Goal: Obtain resource: Download file/media

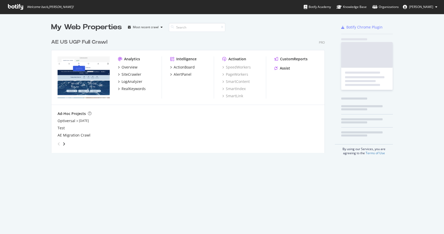
scroll to position [234, 444]
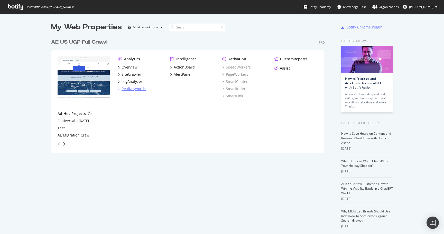
click at [132, 90] on div "RealKeywords" at bounding box center [134, 88] width 24 height 5
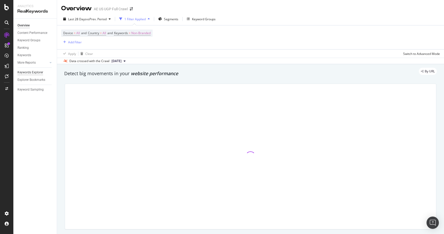
click at [40, 73] on div "Keywords Explorer" at bounding box center [30, 72] width 26 height 5
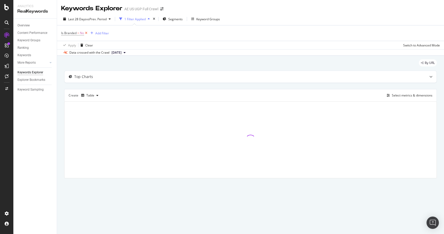
click at [86, 33] on icon at bounding box center [86, 33] width 4 height 5
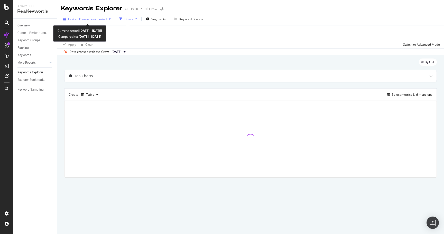
click at [93, 19] on span "vs Prev. Period" at bounding box center [96, 19] width 20 height 4
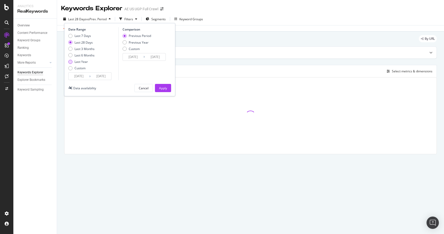
click at [82, 61] on div "Last Year" at bounding box center [81, 62] width 13 height 4
type input "[DATE]"
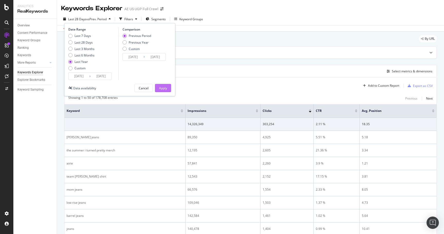
click at [166, 88] on div "Apply" at bounding box center [163, 88] width 8 height 4
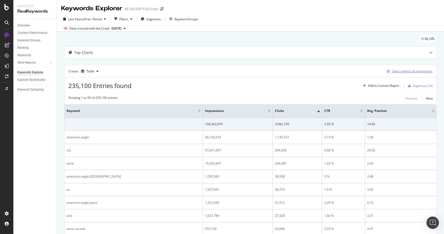
click at [415, 71] on div "Select metrics & dimensions" at bounding box center [412, 71] width 41 height 4
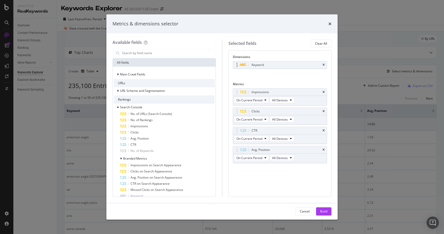
click at [323, 68] on div "Keyword" at bounding box center [280, 64] width 94 height 7
click at [323, 65] on icon "times" at bounding box center [323, 64] width 2 height 3
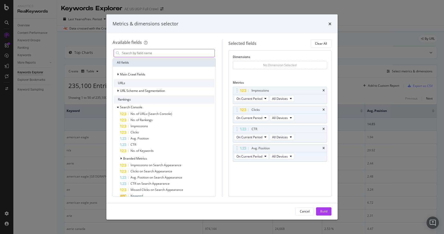
click at [145, 54] on input "modal" at bounding box center [168, 53] width 93 height 8
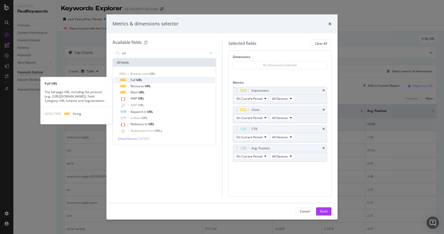
click at [142, 81] on div "Full URL" at bounding box center [167, 80] width 95 height 6
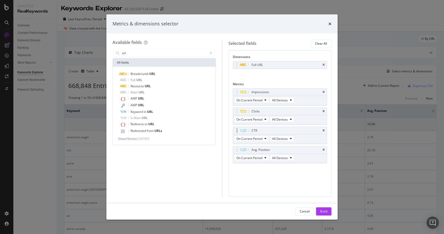
click at [322, 133] on div "CTR" at bounding box center [280, 130] width 94 height 7
click at [323, 131] on icon "times" at bounding box center [323, 130] width 2 height 3
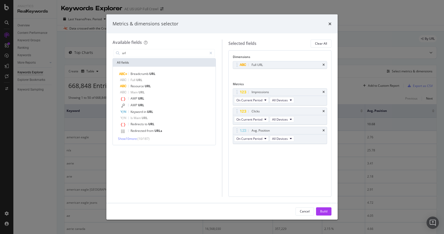
click at [323, 131] on icon "times" at bounding box center [323, 130] width 2 height 3
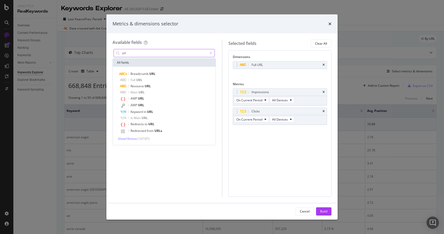
click at [163, 54] on input "url" at bounding box center [165, 53] width 86 height 8
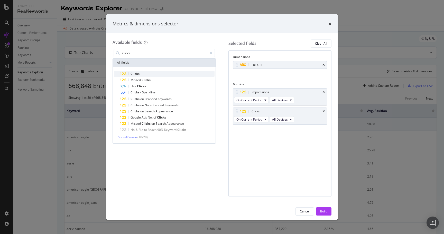
click at [153, 72] on div "Clicks" at bounding box center [167, 74] width 95 height 6
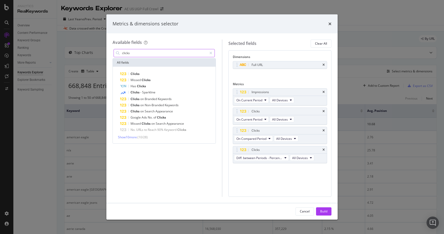
click at [151, 54] on input "clicks" at bounding box center [165, 53] width 86 height 8
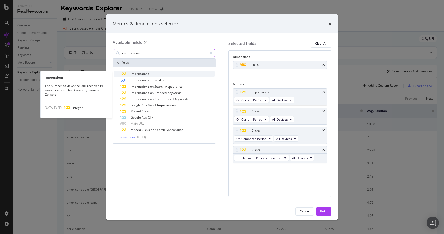
type input "impressions"
click at [143, 72] on span "Impressions" at bounding box center [140, 74] width 19 height 4
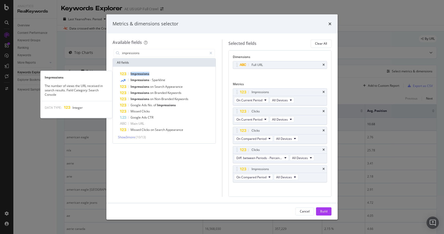
click at [143, 72] on span "Impressions" at bounding box center [140, 74] width 19 height 4
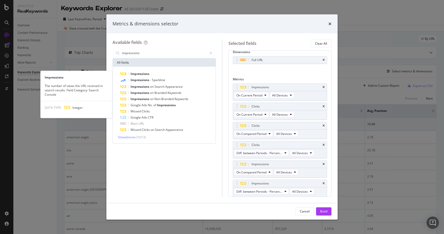
scroll to position [5, 0]
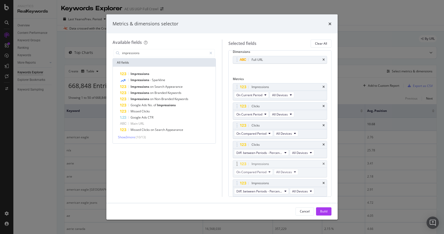
click at [235, 162] on body "Analytics RealKeywords Overview Content Performance Keyword Groups Ranking Keyw…" at bounding box center [222, 117] width 444 height 234
drag, startPoint x: 236, startPoint y: 86, endPoint x: 235, endPoint y: 141, distance: 54.5
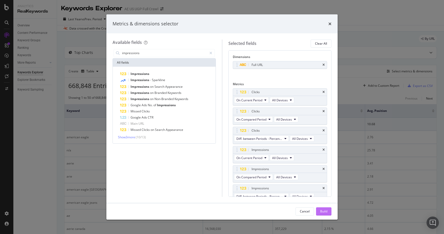
click at [328, 215] on button "Build" at bounding box center [323, 212] width 15 height 8
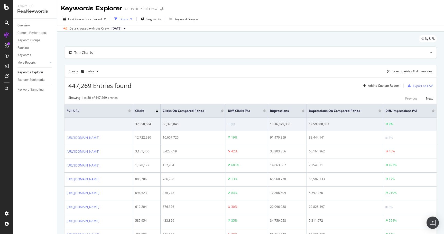
click at [117, 17] on icon "button" at bounding box center [115, 18] width 3 height 3
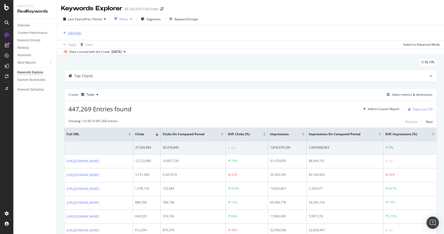
click at [74, 32] on div "Add Filter" at bounding box center [75, 33] width 14 height 4
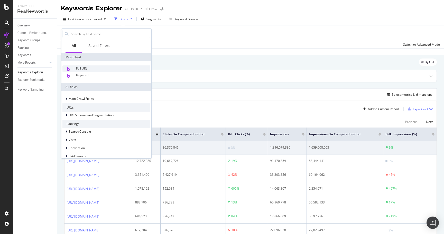
click at [82, 70] on span "Full URL" at bounding box center [81, 68] width 11 height 4
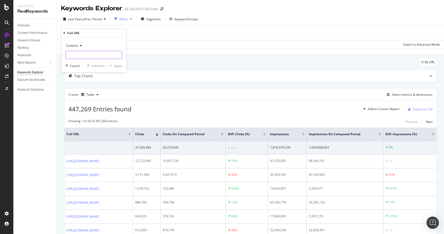
click at [82, 54] on input "text" at bounding box center [94, 55] width 56 height 8
type input "/x/"
click at [119, 67] on div "Apply" at bounding box center [118, 66] width 8 height 4
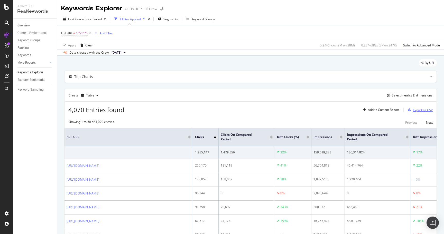
click at [417, 109] on div "Export as CSV" at bounding box center [423, 110] width 20 height 4
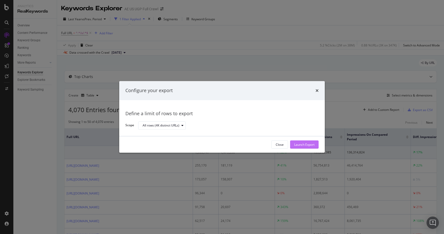
click at [302, 145] on div "Launch Export" at bounding box center [304, 145] width 20 height 4
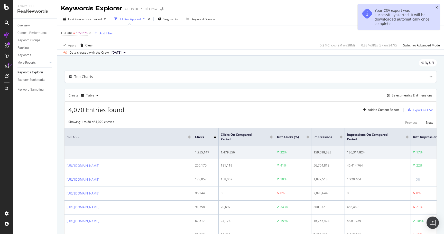
click at [436, 7] on icon "close toast" at bounding box center [436, 7] width 2 height 3
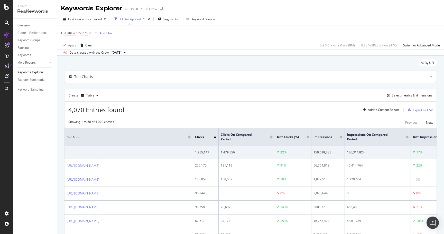
click at [109, 33] on div "Add Filter" at bounding box center [106, 33] width 14 height 4
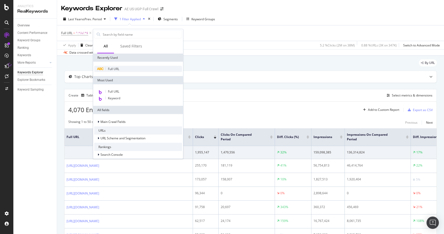
click at [115, 67] on div "Full URL" at bounding box center [138, 69] width 88 height 6
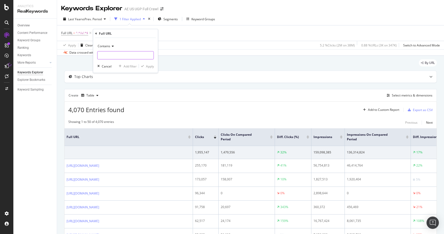
click at [130, 57] on input "text" at bounding box center [126, 55] width 56 height 8
type input "/us/en/"
click at [150, 66] on div "Apply" at bounding box center [150, 66] width 8 height 4
click at [422, 110] on div "Export as CSV" at bounding box center [423, 110] width 20 height 4
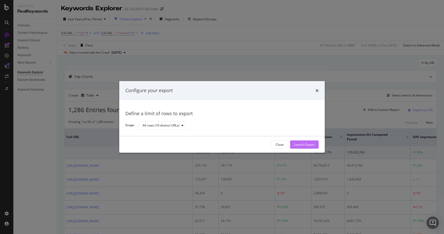
click at [308, 145] on div "Launch Export" at bounding box center [304, 145] width 20 height 4
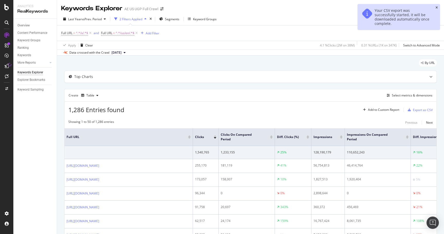
click at [437, 7] on icon "close toast" at bounding box center [436, 7] width 2 height 3
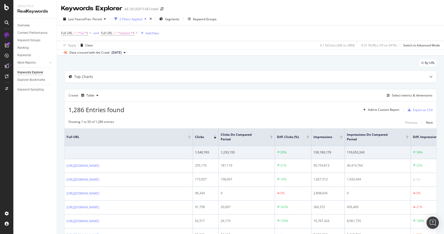
click at [292, 114] on div "1,286 Entries found Add to Custom Report Export as CSV" at bounding box center [250, 108] width 372 height 13
click at [305, 114] on div "1,286 Entries found Add to Custom Report Export as CSV" at bounding box center [250, 108] width 372 height 13
click at [285, 113] on div "1,286 Entries found Add to Custom Report Export as CSV" at bounding box center [250, 108] width 372 height 13
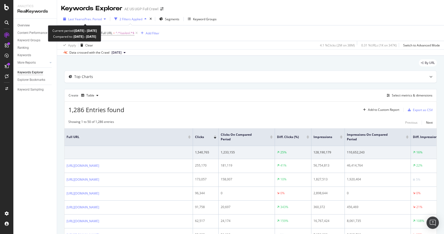
click at [88, 18] on span "vs Prev. Period" at bounding box center [91, 19] width 20 height 4
